Goal: Information Seeking & Learning: Learn about a topic

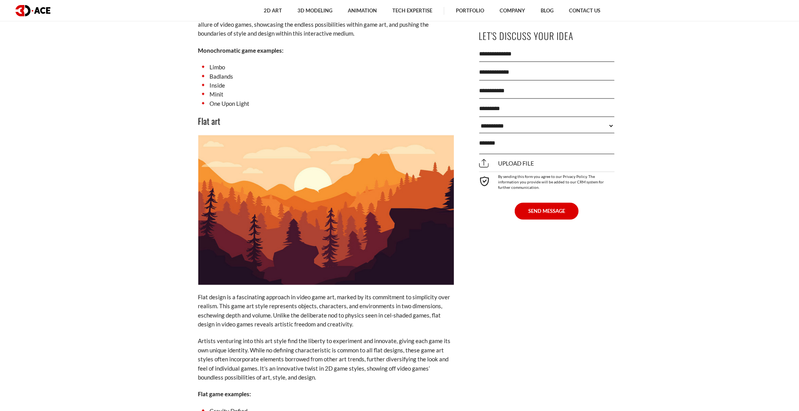
scroll to position [3142, 0]
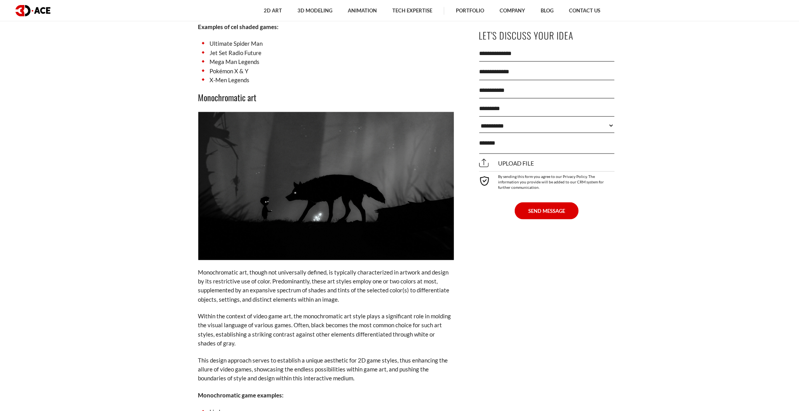
click at [223, 91] on h3 "Monochromatic art" at bounding box center [326, 97] width 256 height 13
drag, startPoint x: 223, startPoint y: 83, endPoint x: 214, endPoint y: 92, distance: 13.4
copy div "Monochromatic art"
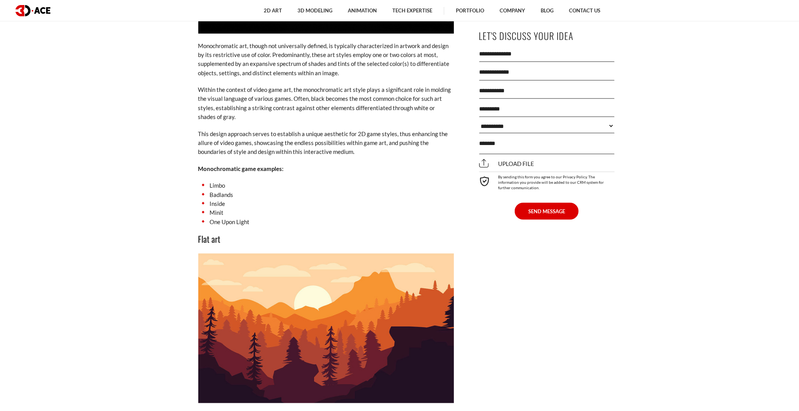
scroll to position [3400, 0]
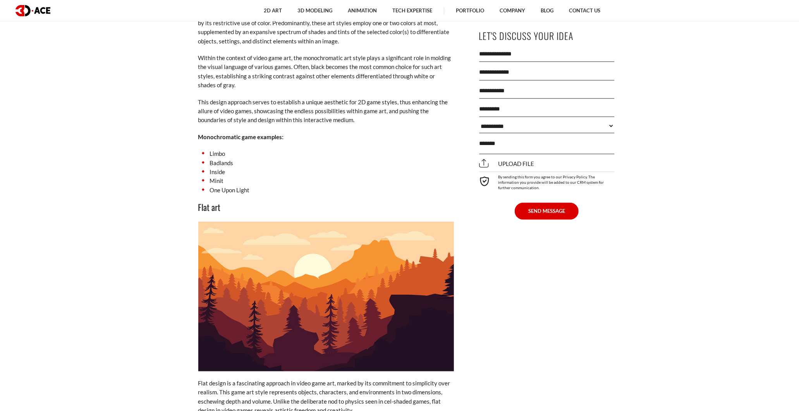
click at [204, 201] on h3 "Flat art" at bounding box center [326, 207] width 256 height 13
copy div "Flat art"
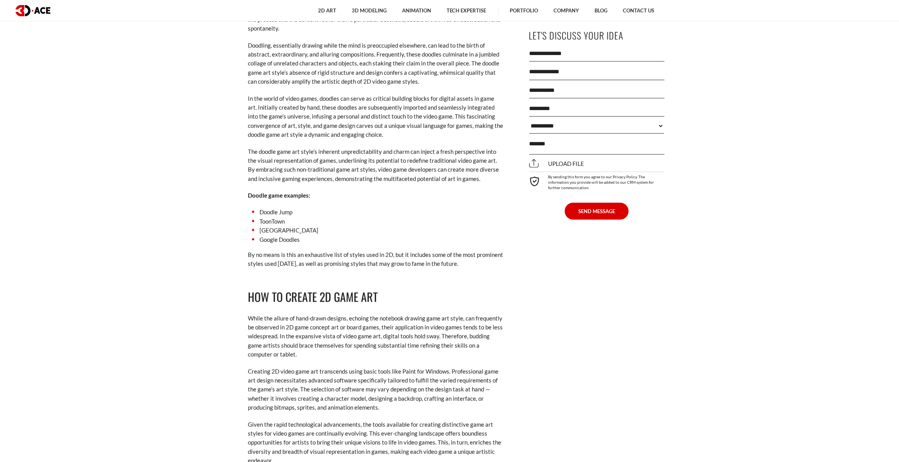
scroll to position [4310, 0]
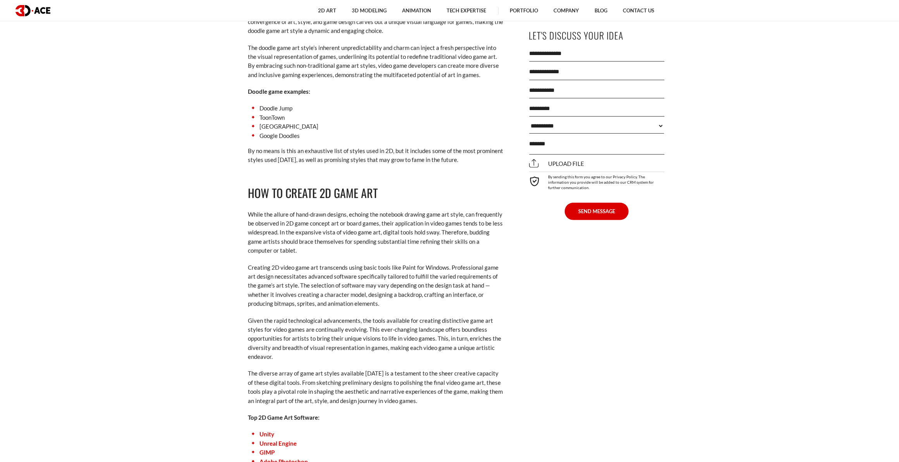
click at [799, 19] on ul "2D Art 2D Character Design 2D Environment Art 2D Concept Art Slot Art UI/UX Des…" at bounding box center [486, 10] width 795 height 21
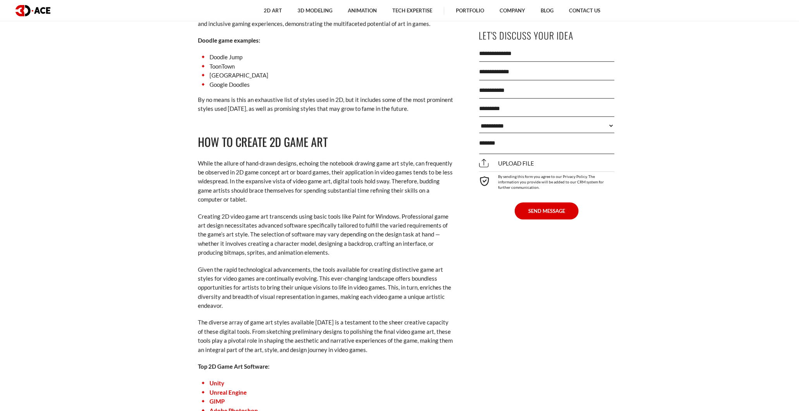
click at [280, 172] on p "While the allure of hand-drawn designs, echoing the notebook drawing game art s…" at bounding box center [326, 181] width 256 height 45
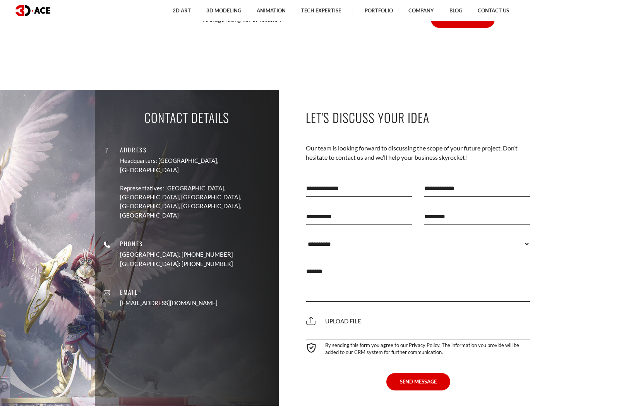
scroll to position [5886, 0]
